Goal: Information Seeking & Learning: Learn about a topic

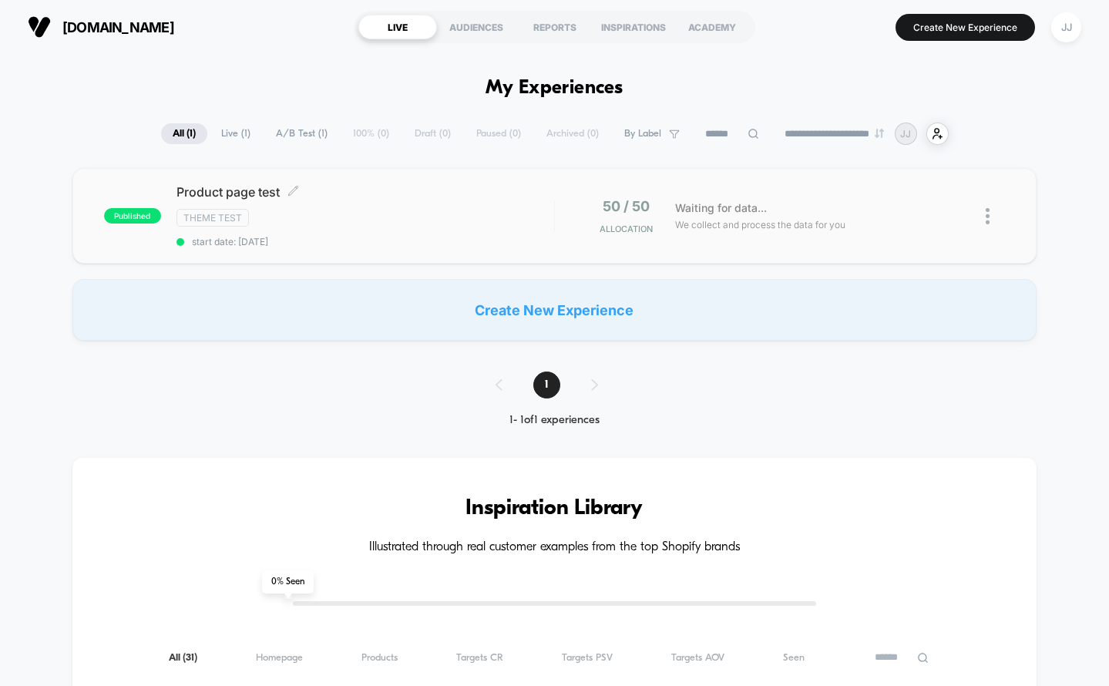
click at [484, 233] on div "Product page test Click to edit experience details Click to edit experience det…" at bounding box center [365, 215] width 378 height 63
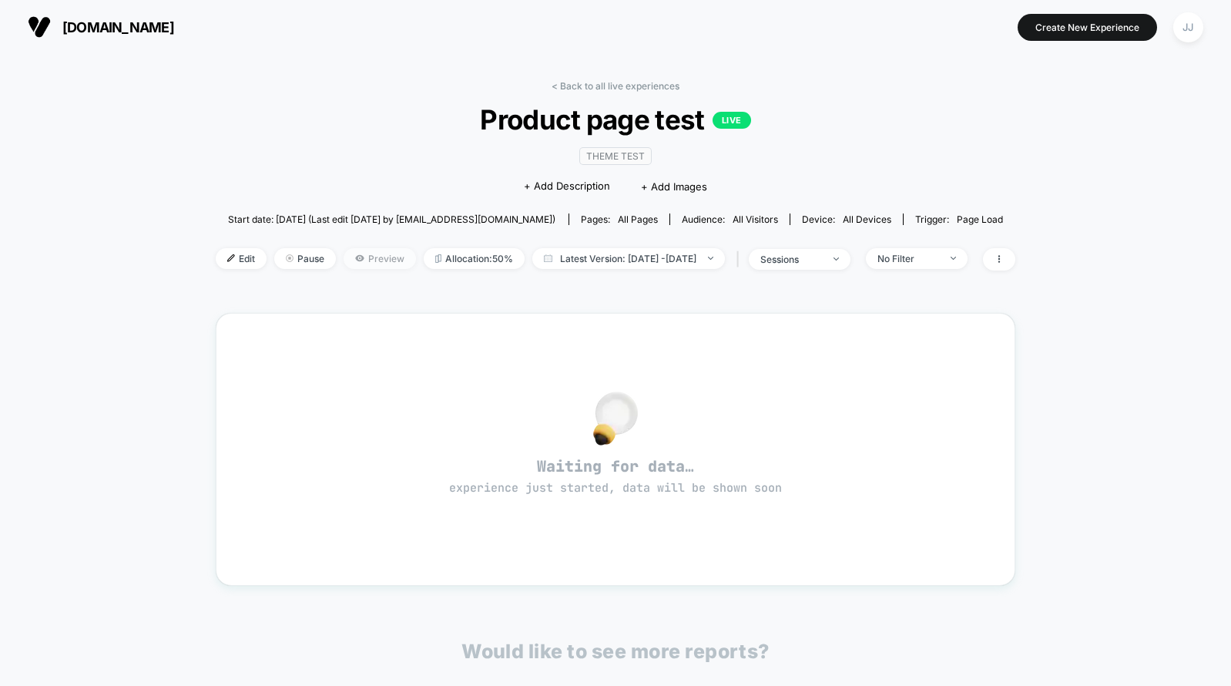
click at [356, 263] on span "Preview" at bounding box center [380, 258] width 72 height 21
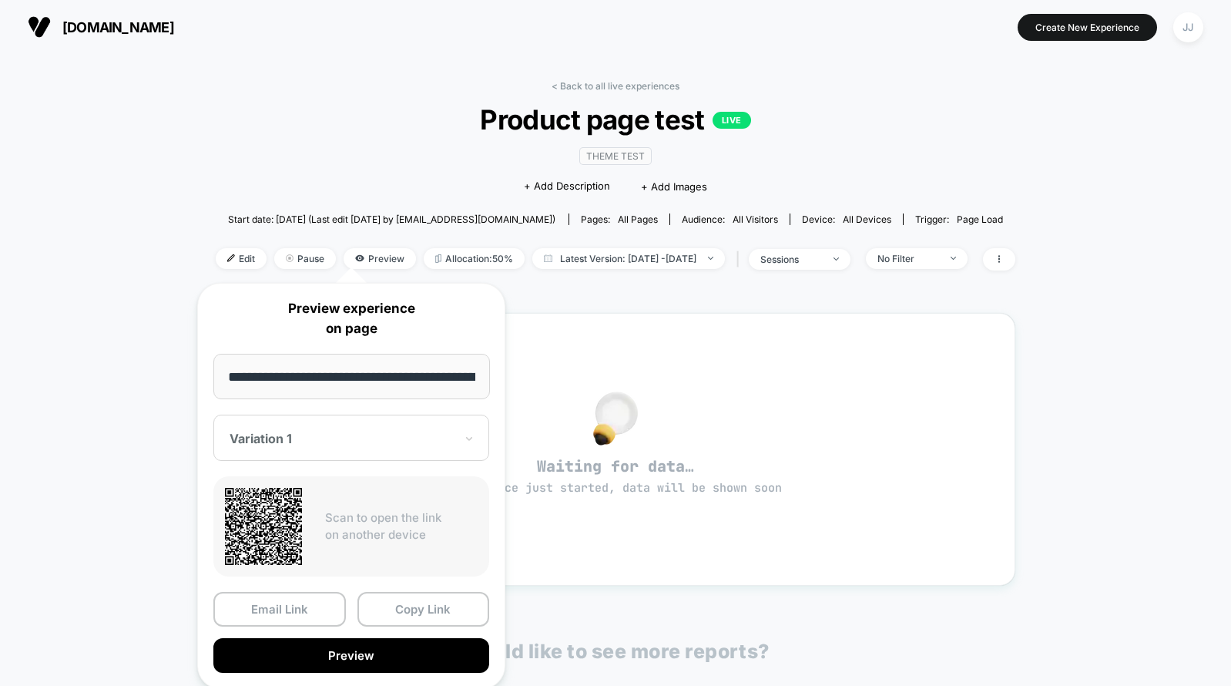
click at [1181, 345] on div "< Back to all live experiences Product page test LIVE Theme Test Click to edit …" at bounding box center [615, 499] width 1231 height 890
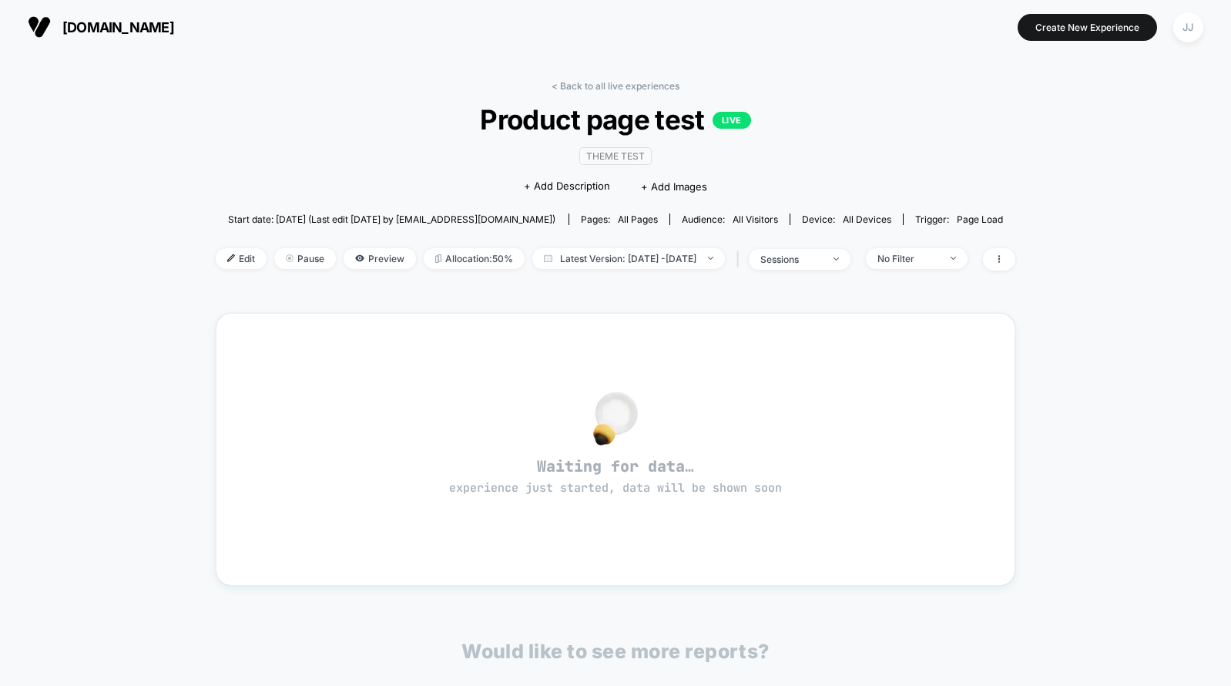
click at [641, 222] on span "all pages" at bounding box center [638, 219] width 40 height 12
click at [1004, 261] on icon at bounding box center [999, 258] width 9 height 9
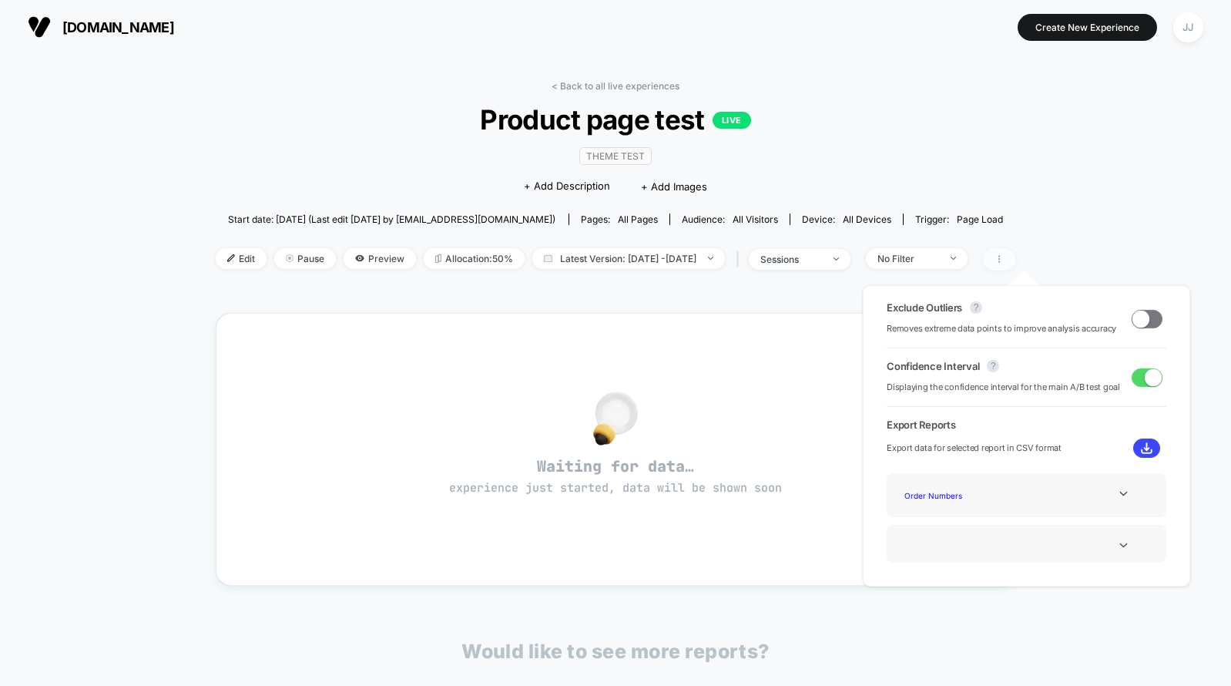
click at [1004, 261] on icon at bounding box center [999, 258] width 9 height 9
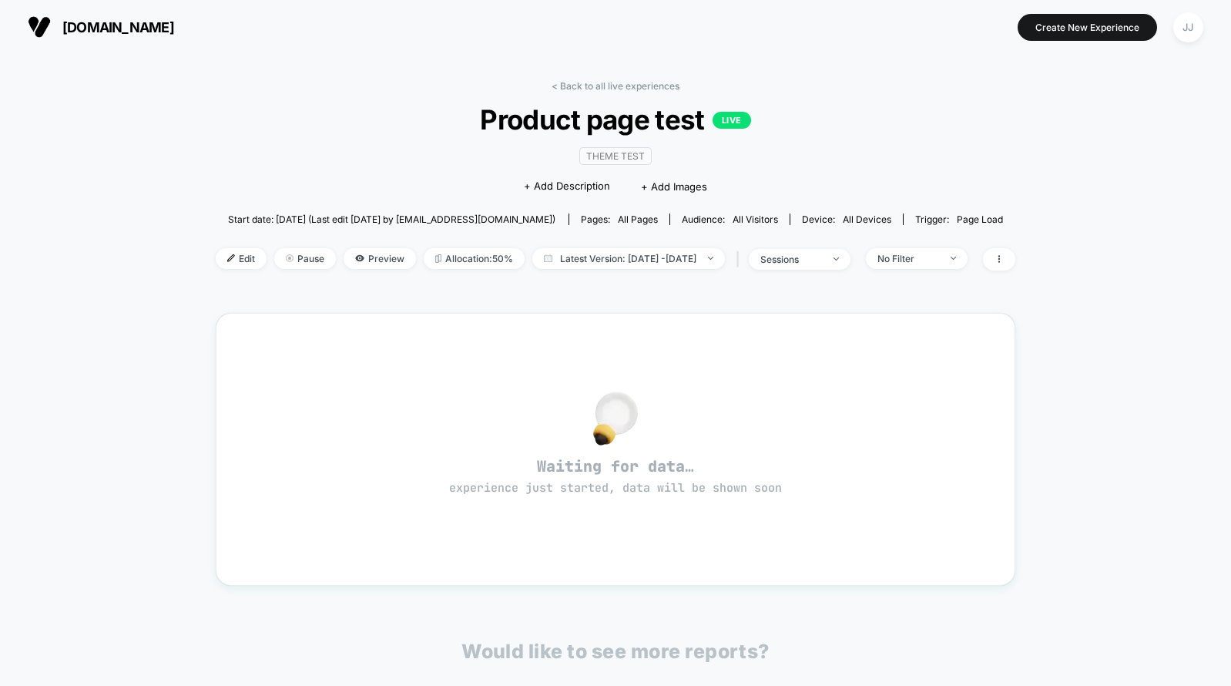
click at [1073, 236] on div "< Back to all live experiences Product page test LIVE Theme Test Click to edit …" at bounding box center [615, 499] width 1231 height 890
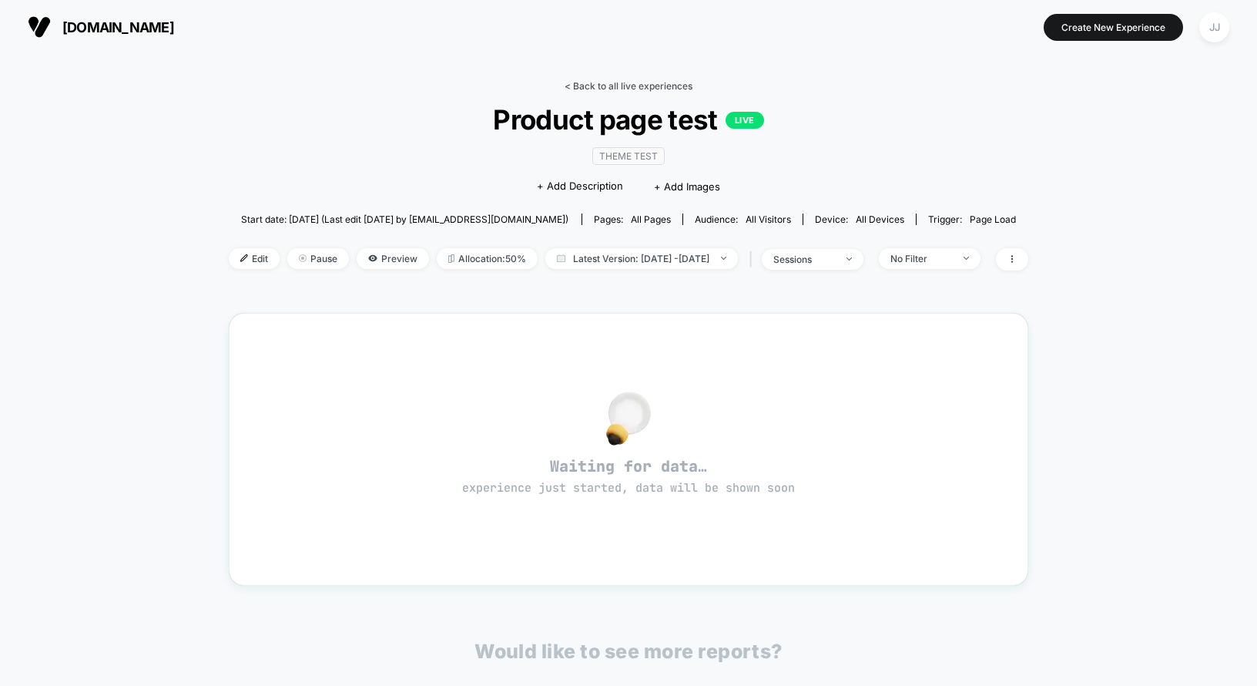
click at [628, 87] on link "< Back to all live experiences" at bounding box center [629, 86] width 128 height 12
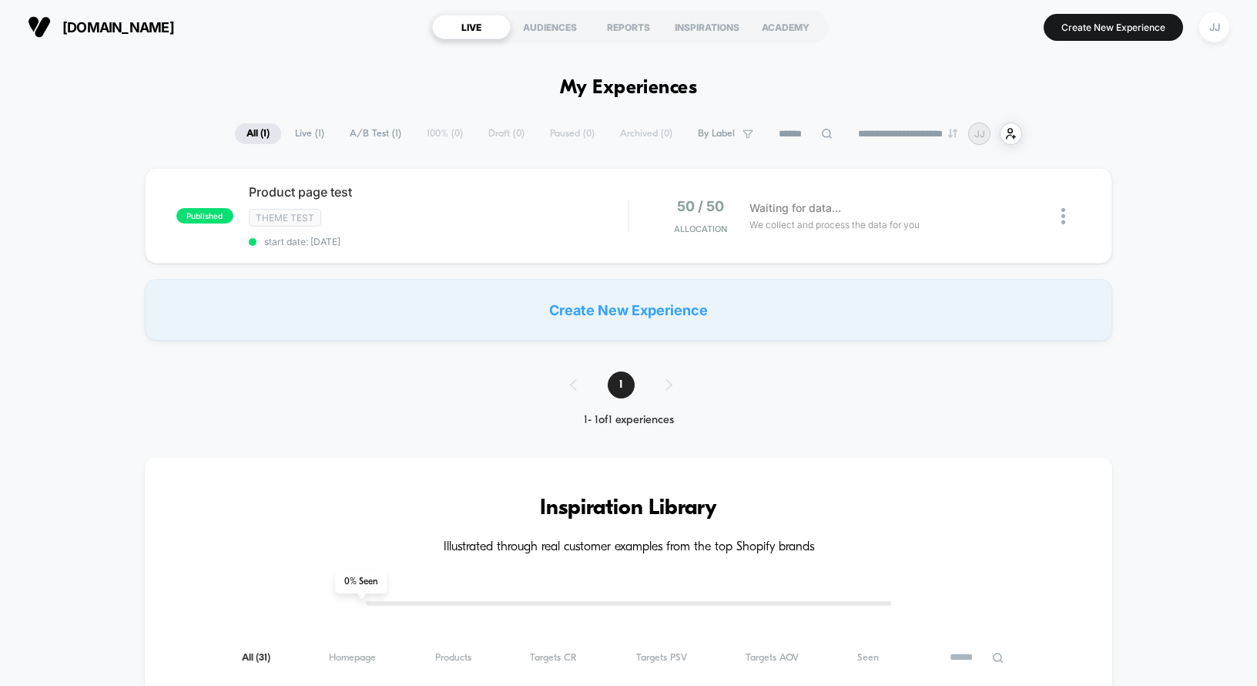
click at [300, 138] on span "Live ( 1 )" at bounding box center [310, 133] width 52 height 21
click at [230, 204] on div "published Product page test Click to edit experience details Click to edit expe…" at bounding box center [402, 215] width 452 height 63
click at [270, 191] on span "Product page test Click to edit experience details" at bounding box center [439, 191] width 380 height 15
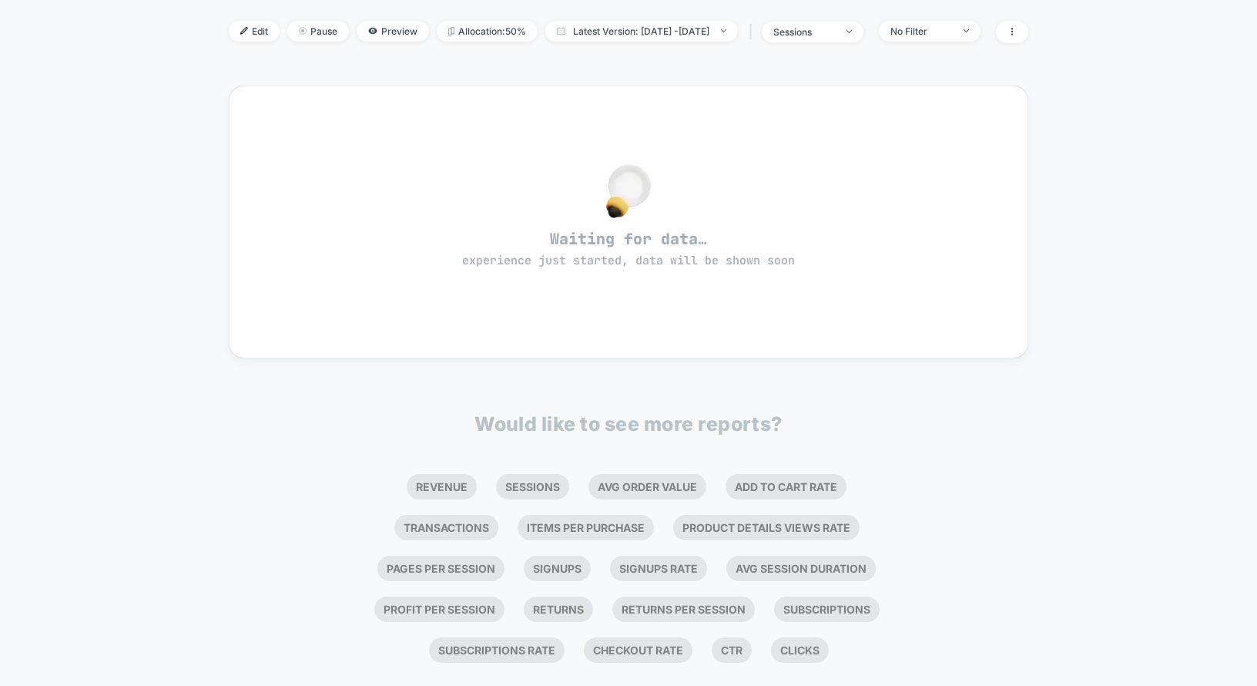
scroll to position [257, 0]
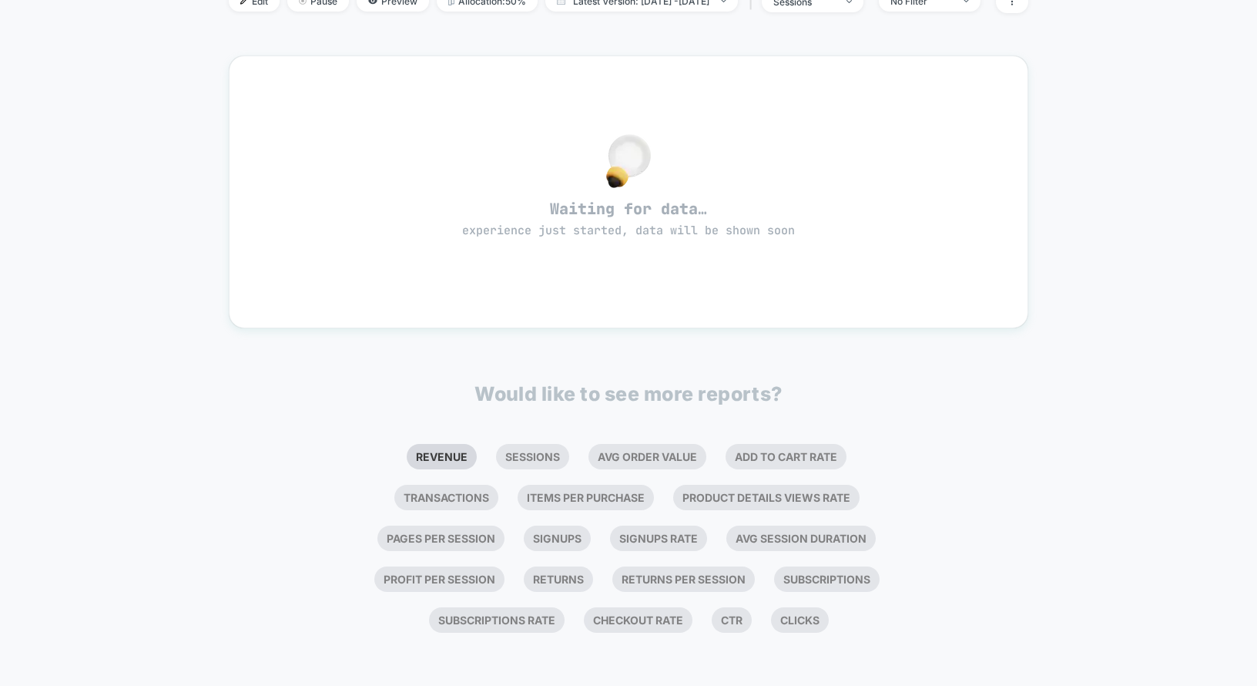
click at [407, 455] on li "Revenue" at bounding box center [442, 456] width 70 height 25
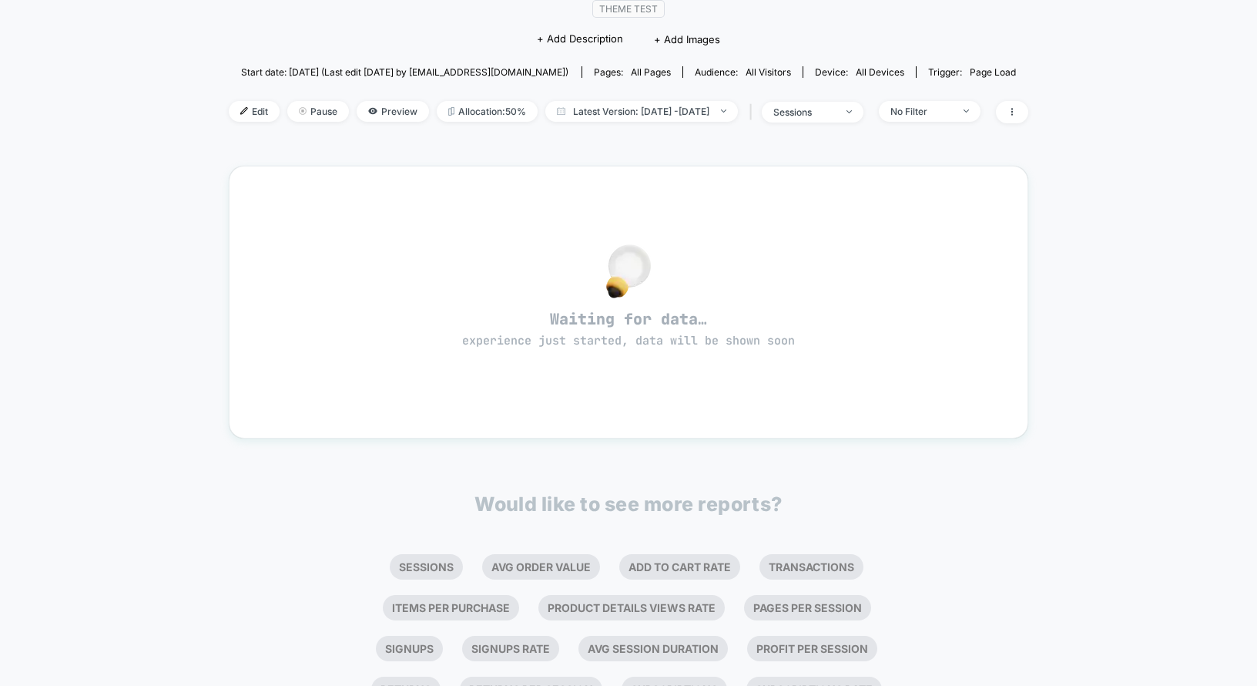
scroll to position [0, 0]
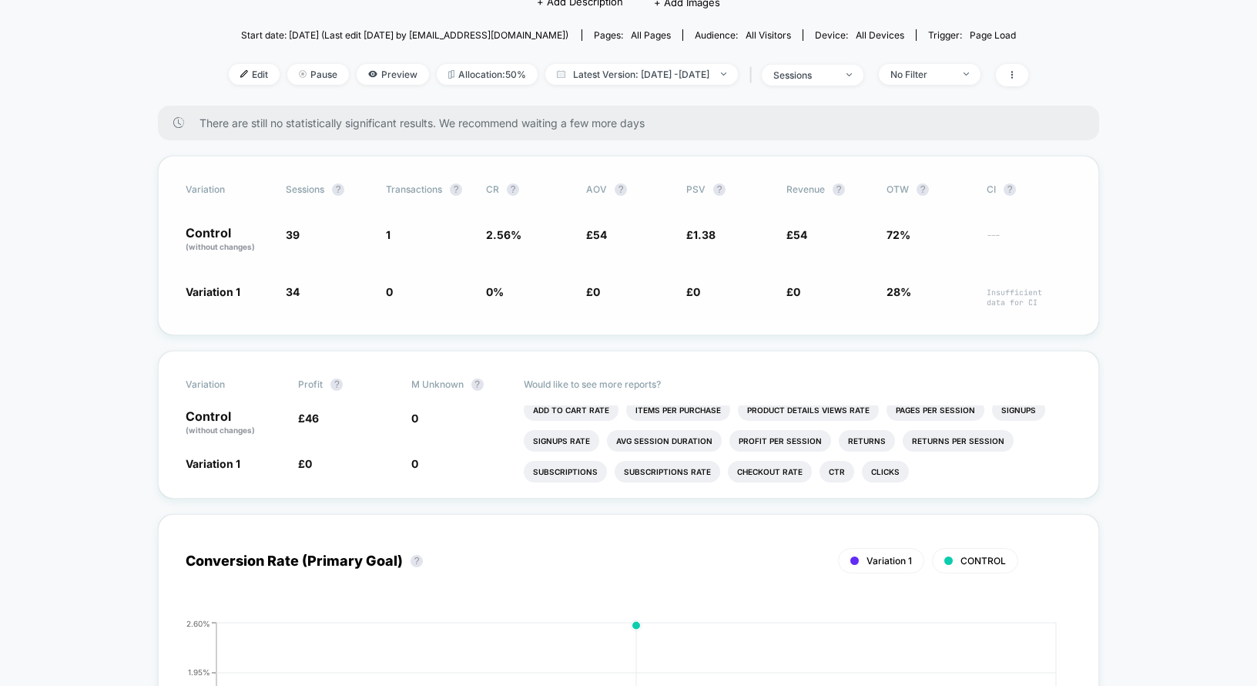
scroll to position [173, 0]
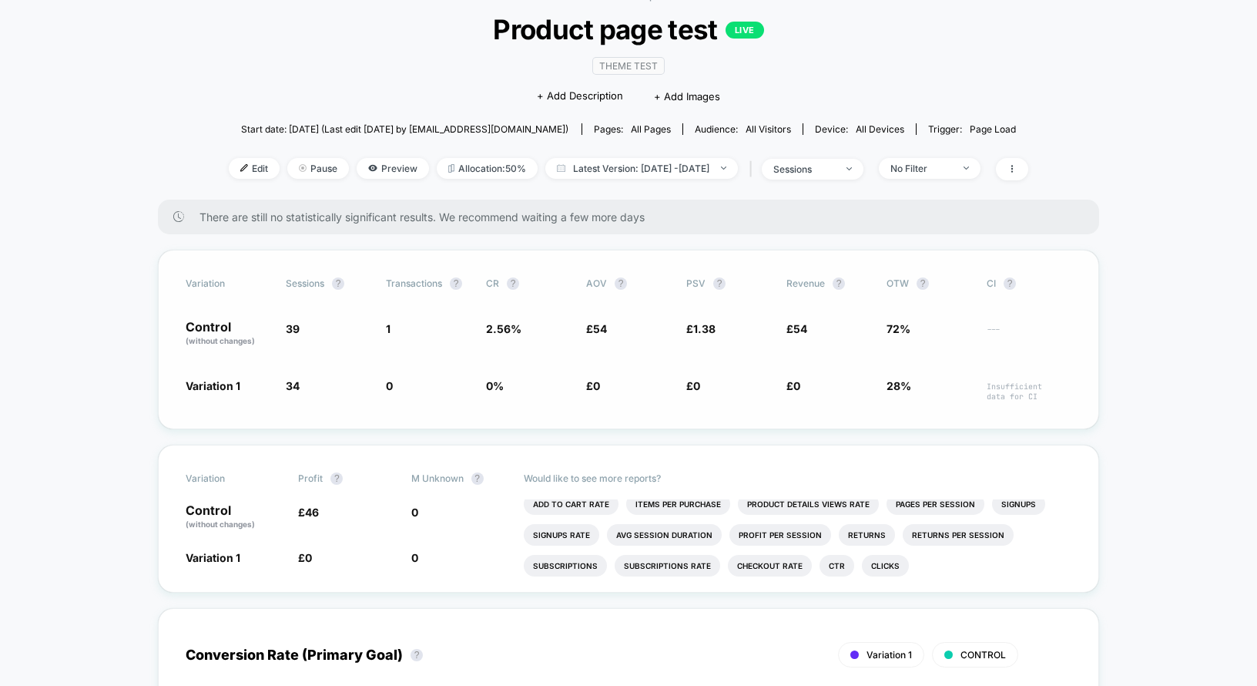
scroll to position [91, 0]
click at [581, 511] on li "Add To Cart Rate" at bounding box center [571, 503] width 95 height 22
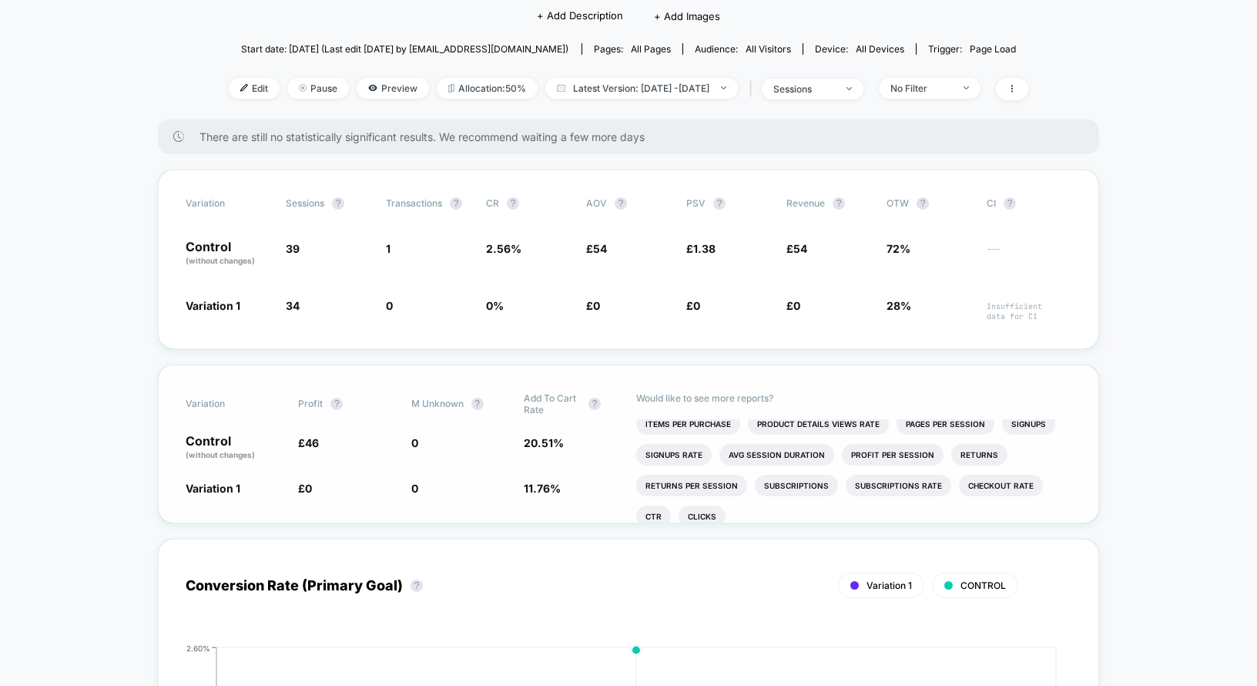
scroll to position [169, 0]
click at [993, 485] on li "Checkout Rate" at bounding box center [1001, 487] width 84 height 22
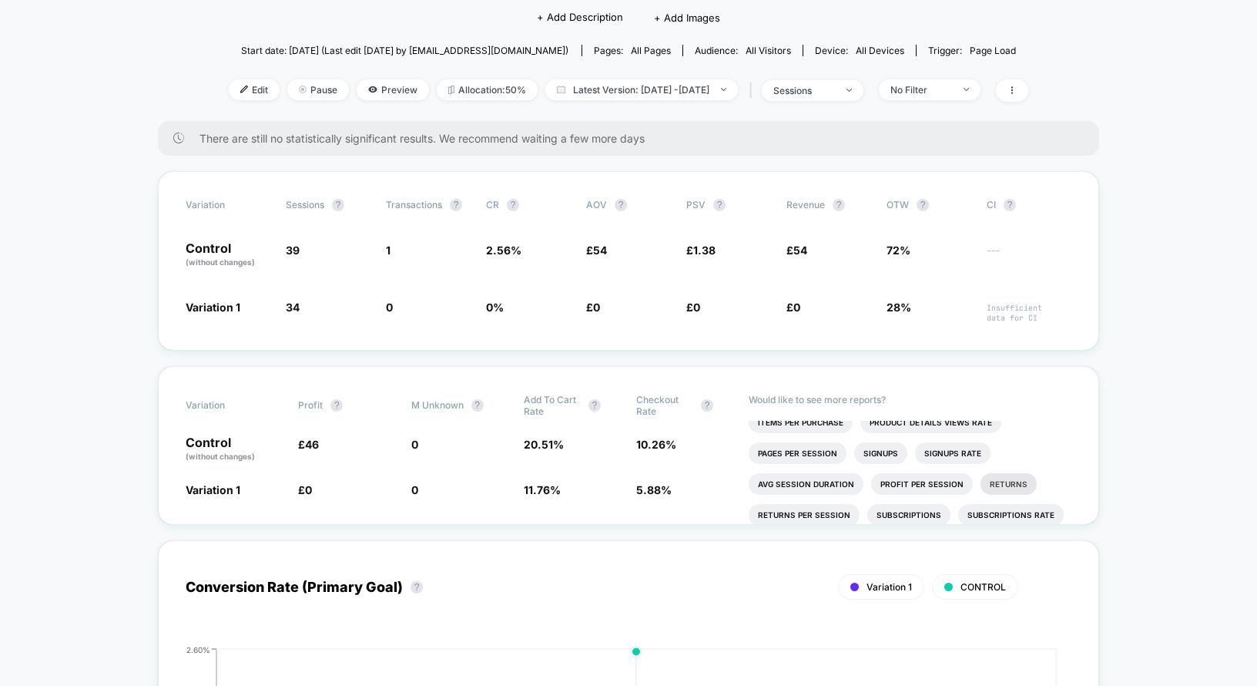
scroll to position [3, 0]
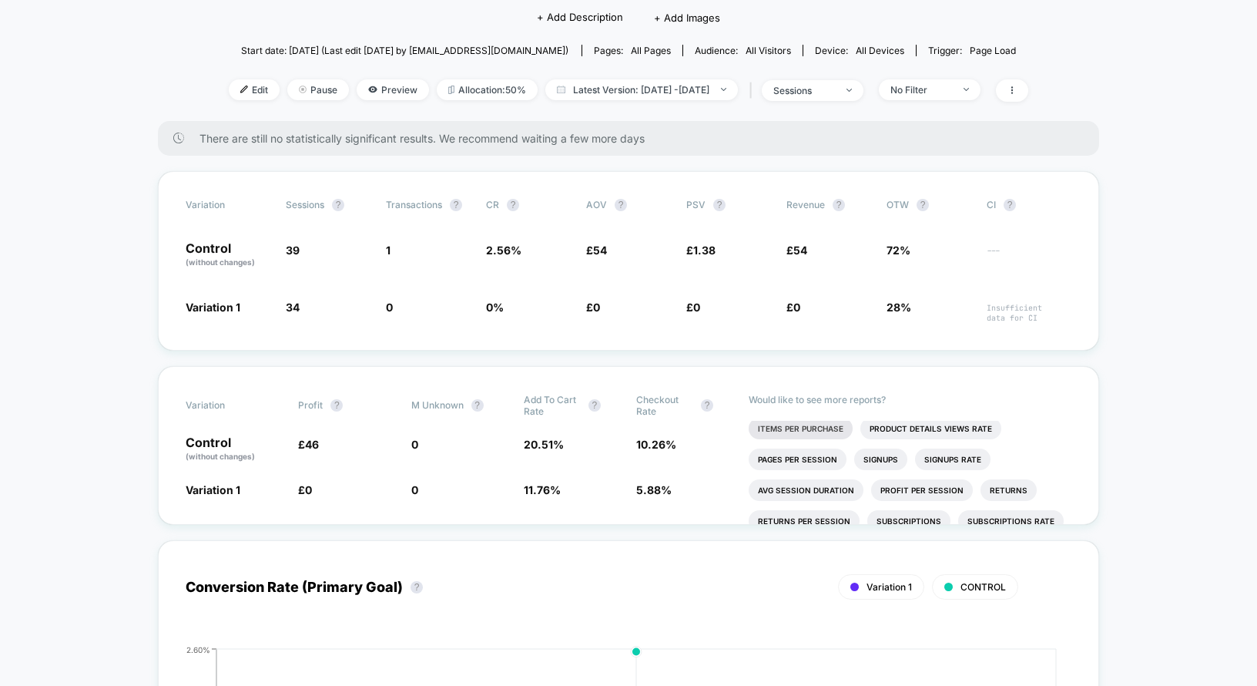
click at [824, 429] on li "Items Per Purchase" at bounding box center [801, 429] width 104 height 22
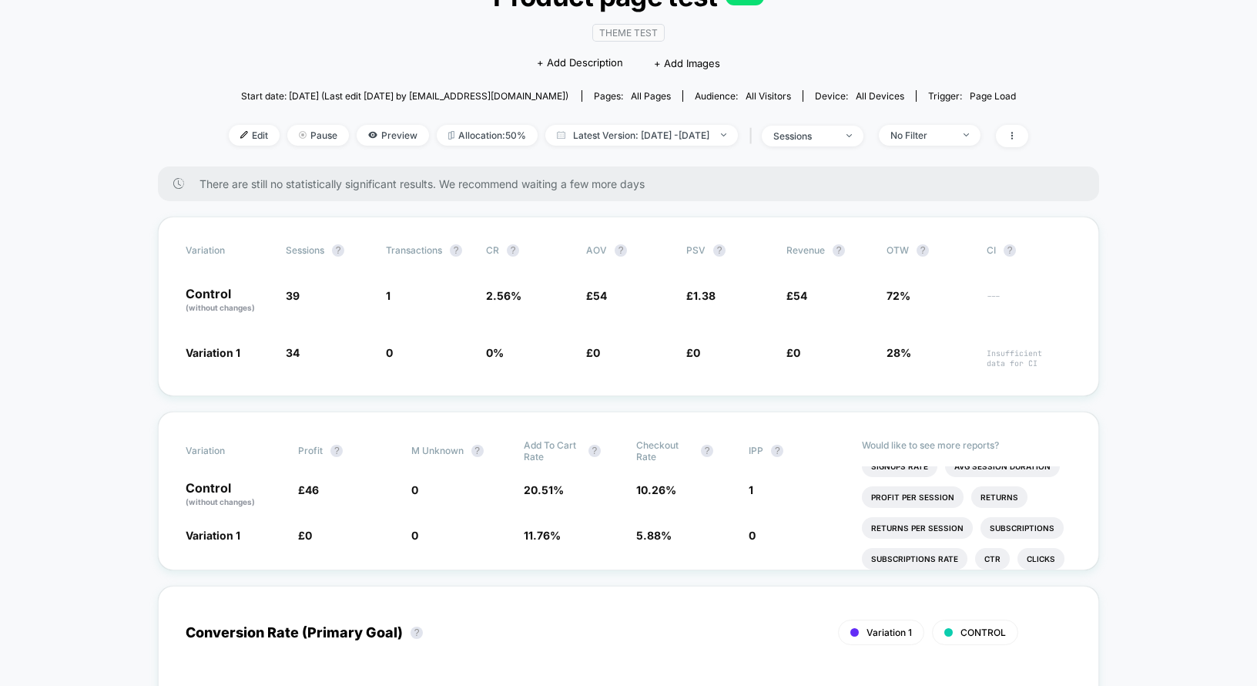
scroll to position [82, 0]
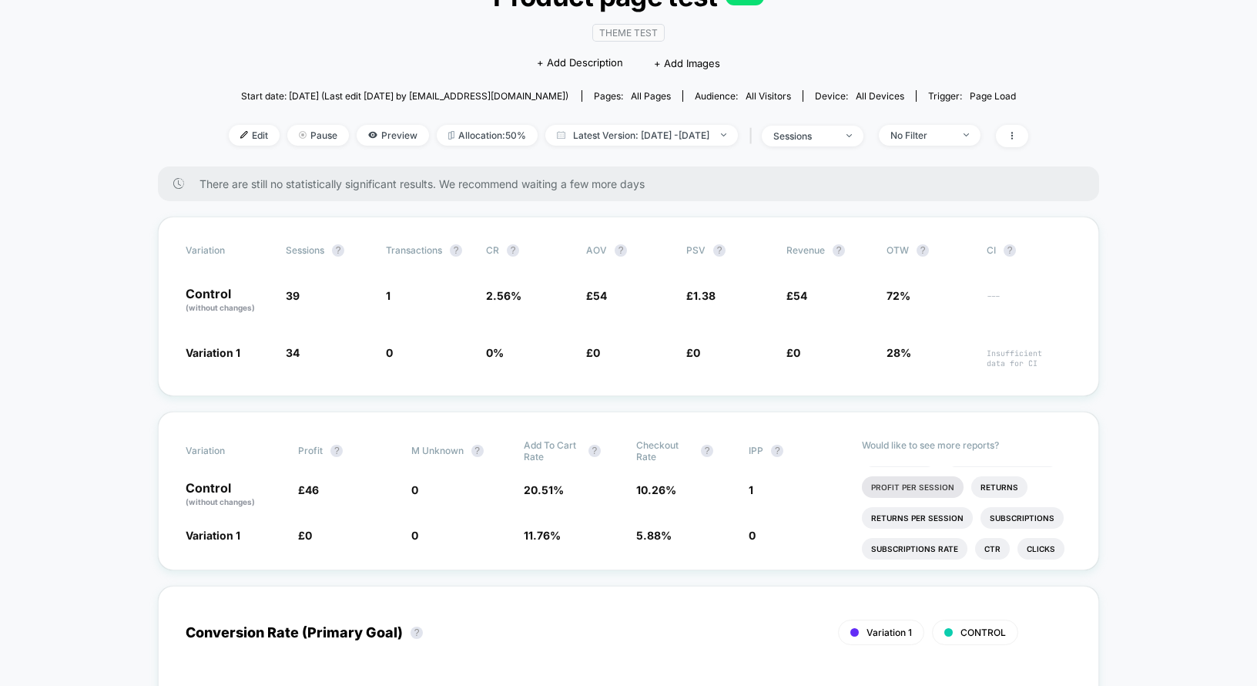
click at [933, 482] on li "Profit Per Session" at bounding box center [913, 487] width 102 height 22
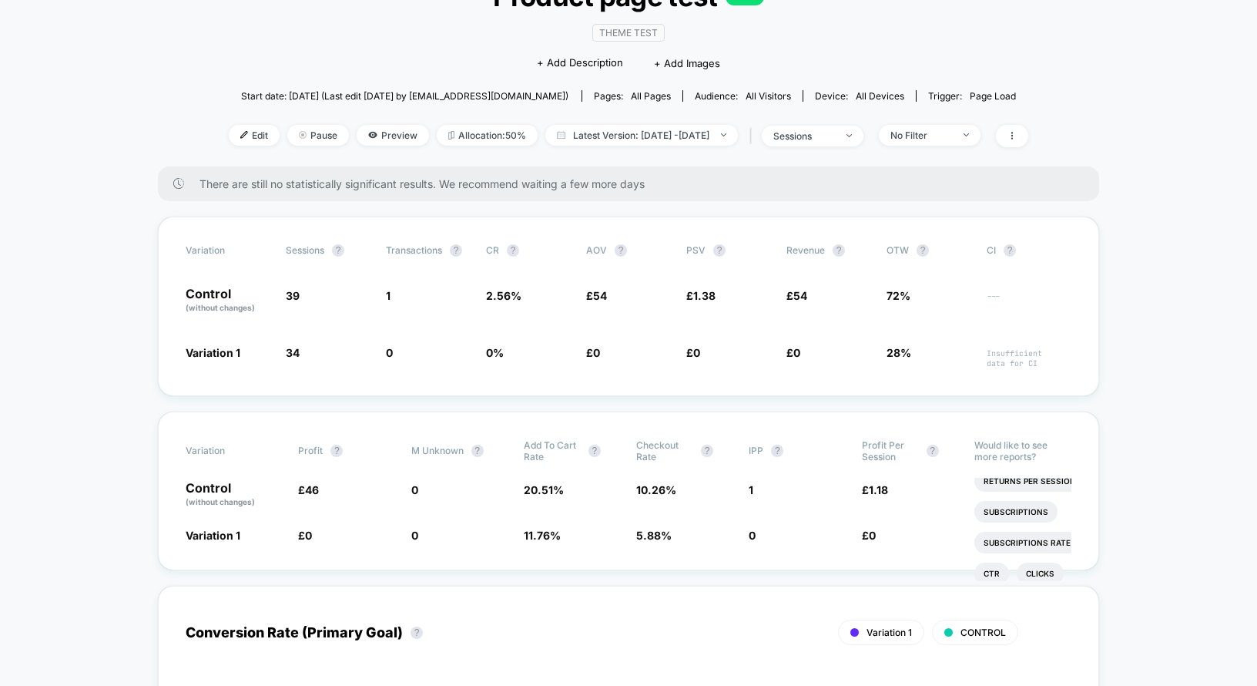
scroll to position [212, 0]
click at [995, 548] on li "Ctr" at bounding box center [992, 555] width 35 height 22
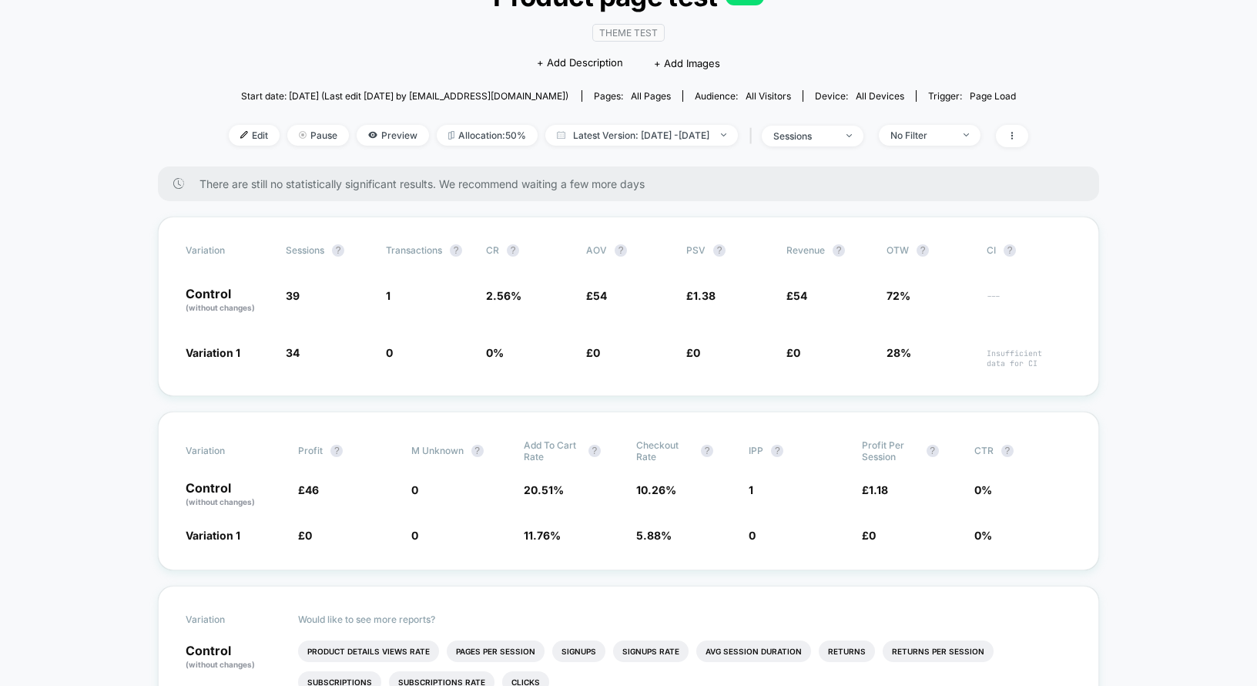
scroll to position [0, 0]
